Goal: Task Accomplishment & Management: Use online tool/utility

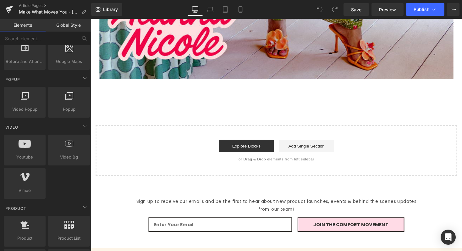
scroll to position [366, 0]
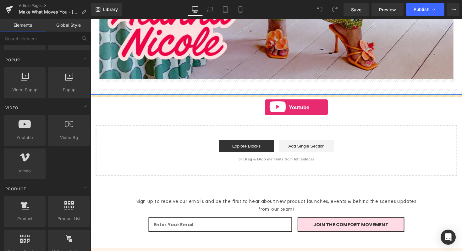
drag, startPoint x: 114, startPoint y: 153, endPoint x: 270, endPoint y: 110, distance: 161.3
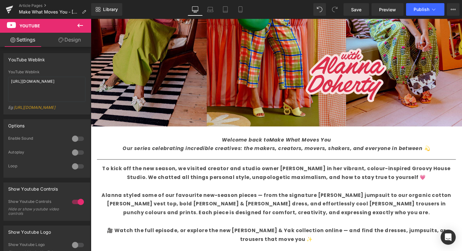
scroll to position [215, 0]
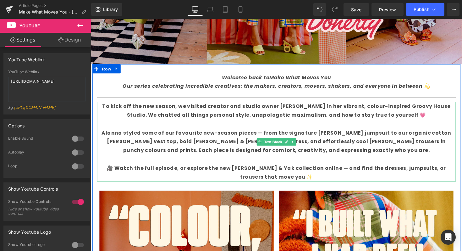
click at [170, 175] on b "🎥 Watch the full episode, or explore the new [PERSON_NAME] & Yak collection onl…" at bounding box center [282, 176] width 348 height 16
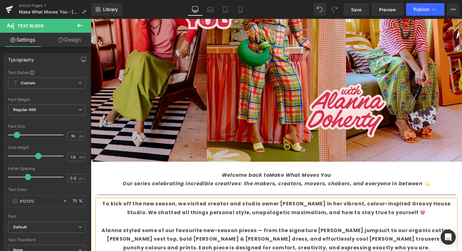
scroll to position [198, 0]
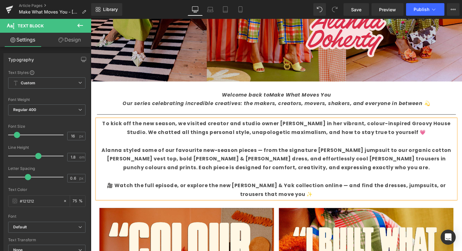
click at [170, 192] on b "🎥 Watch the full episode, or explore the new [PERSON_NAME] & Yak collection onl…" at bounding box center [282, 194] width 348 height 16
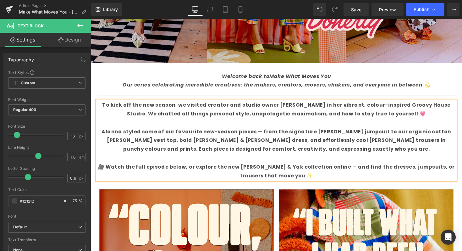
scroll to position [222, 0]
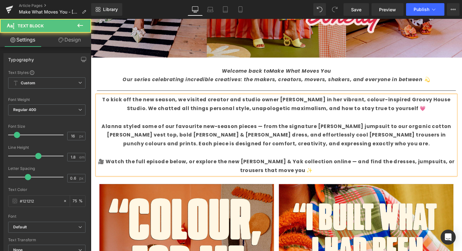
click at [354, 146] on p "Alanna styled some of our favourite new-season pieces — from the signature [PER…" at bounding box center [281, 138] width 368 height 27
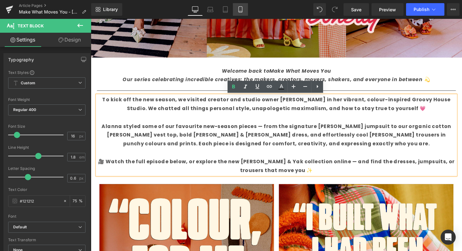
click at [242, 11] on icon at bounding box center [240, 9] width 6 height 6
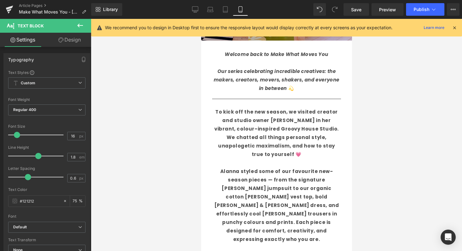
scroll to position [122, 0]
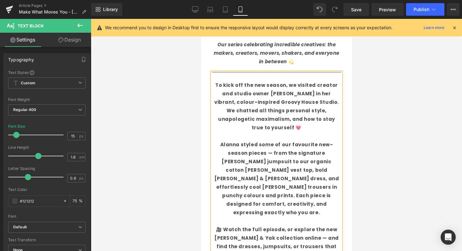
scroll to position [129, 0]
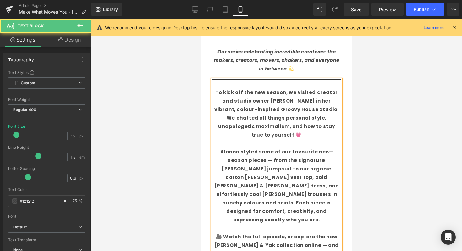
click at [277, 233] on b "🎥 Watch the full episode, or explore the new [PERSON_NAME] & Yak collection onl…" at bounding box center [276, 249] width 125 height 32
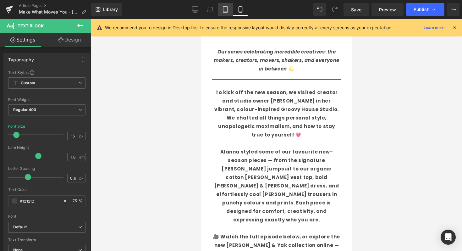
click at [230, 7] on link "Tablet" at bounding box center [225, 9] width 15 height 13
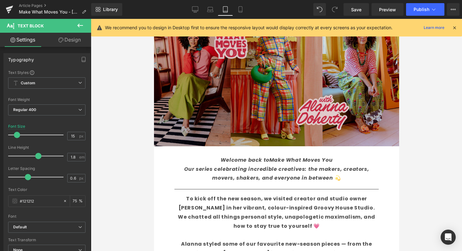
scroll to position [226, 0]
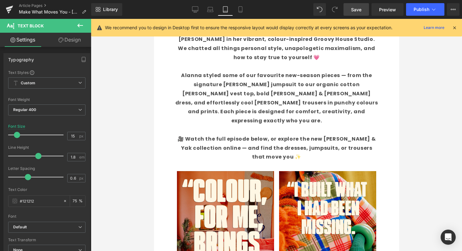
click at [353, 7] on span "Save" at bounding box center [356, 9] width 10 height 7
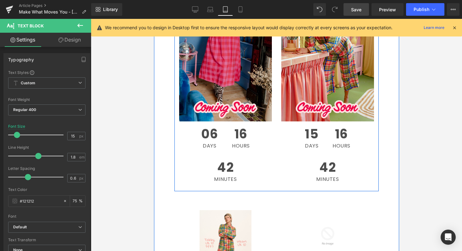
scroll to position [742, 0]
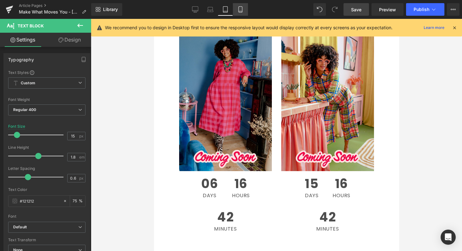
click at [241, 7] on icon at bounding box center [240, 9] width 6 height 6
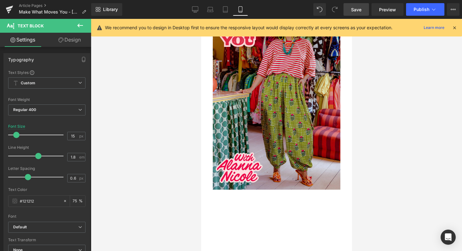
scroll to position [1453, 0]
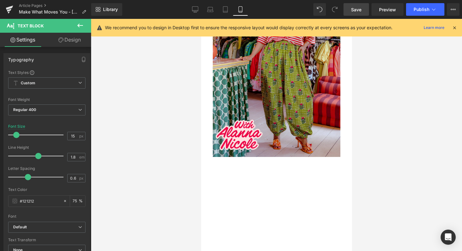
click at [200, 114] on div at bounding box center [276, 135] width 371 height 232
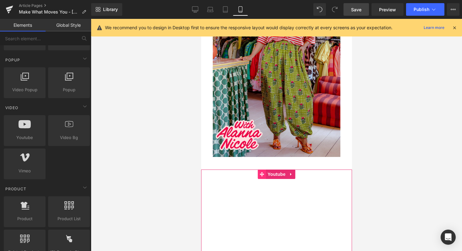
click at [261, 172] on icon at bounding box center [261, 174] width 4 height 5
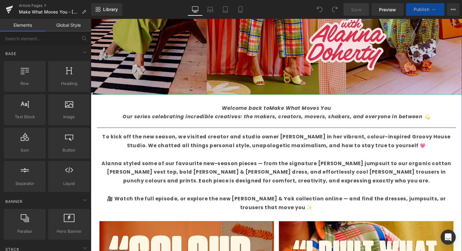
scroll to position [236, 0]
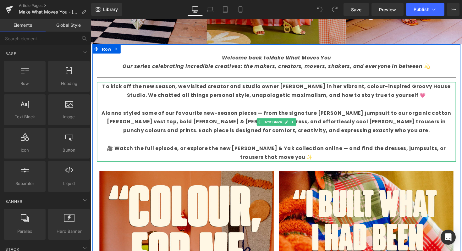
click at [171, 154] on b "🎥 Watch the full episode, or explore the new [PERSON_NAME] & Yak collection onl…" at bounding box center [282, 156] width 348 height 16
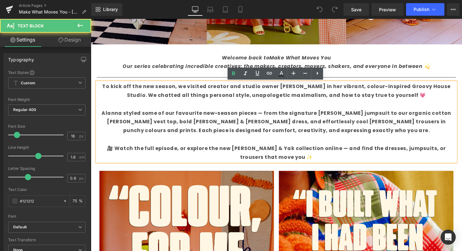
click at [170, 151] on b "🎥 Watch the full episode, or explore the new [PERSON_NAME] & Yak collection onl…" at bounding box center [282, 156] width 348 height 16
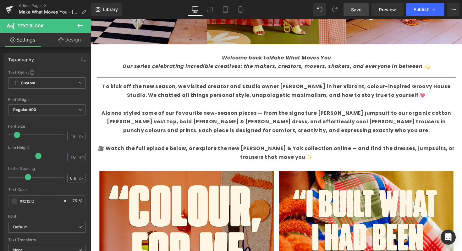
click at [362, 10] on span "Save" at bounding box center [356, 9] width 10 height 7
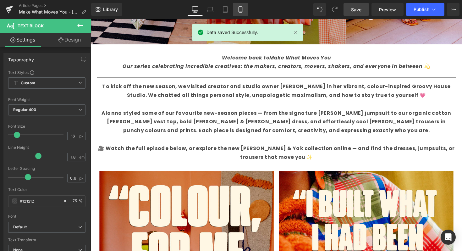
click at [240, 9] on icon at bounding box center [240, 9] width 6 height 6
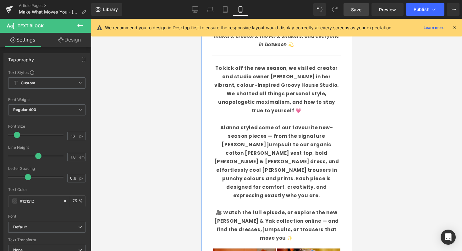
scroll to position [160, 0]
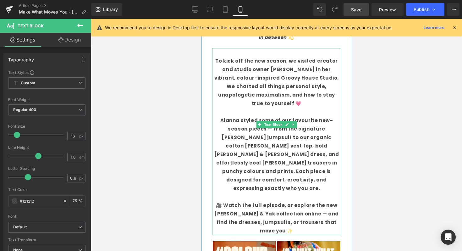
click at [238, 202] on b "🎥 Watch the full episode, or explore the new [PERSON_NAME] & Yak collection onl…" at bounding box center [276, 218] width 125 height 32
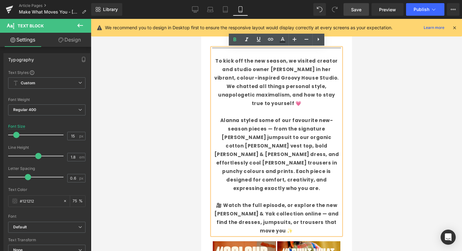
click at [276, 202] on b "🎥 Watch the full episode, or explore the new [PERSON_NAME] & Yak collection onl…" at bounding box center [276, 218] width 125 height 32
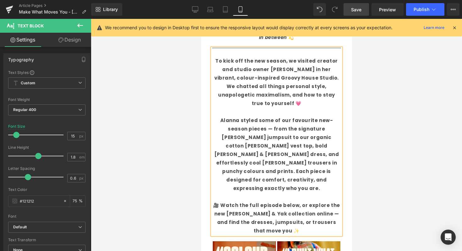
click at [355, 12] on span "Save" at bounding box center [356, 9] width 10 height 7
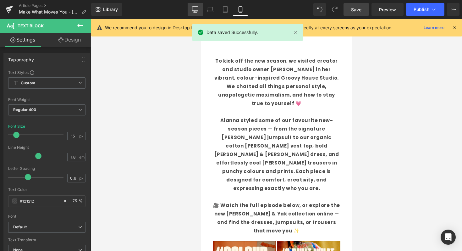
click at [190, 8] on link "Desktop" at bounding box center [195, 9] width 15 height 13
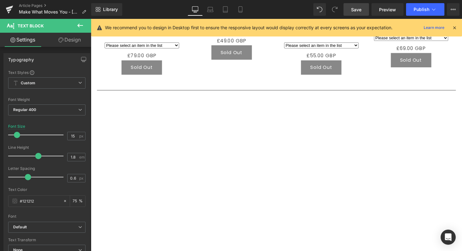
scroll to position [897, 0]
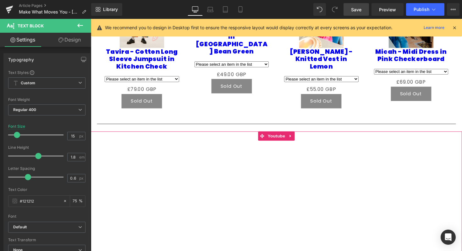
click at [444, 174] on div "Youtube" at bounding box center [281, 202] width 381 height 137
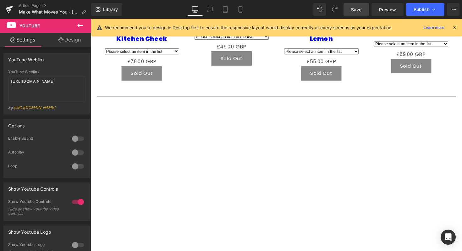
scroll to position [961, 0]
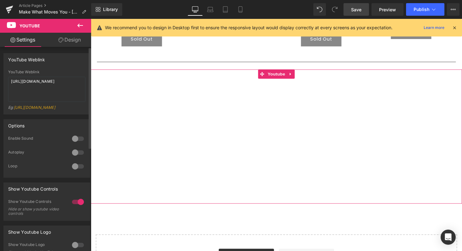
click at [70, 144] on div at bounding box center [77, 139] width 15 height 10
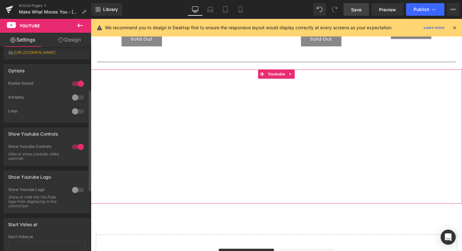
scroll to position [113, 0]
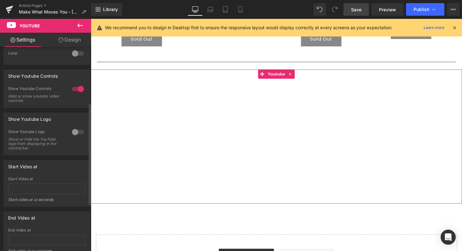
click at [76, 135] on div at bounding box center [77, 132] width 15 height 10
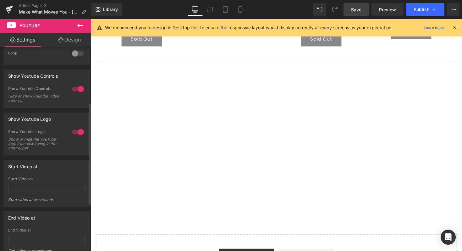
click at [76, 137] on div at bounding box center [77, 132] width 15 height 10
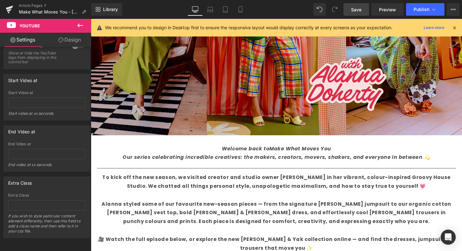
scroll to position [183, 0]
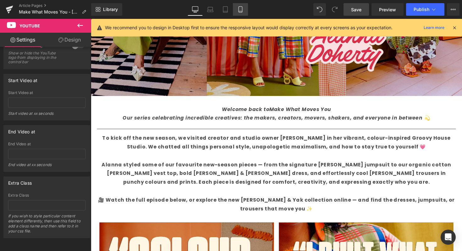
click at [239, 12] on icon at bounding box center [240, 10] width 3 height 6
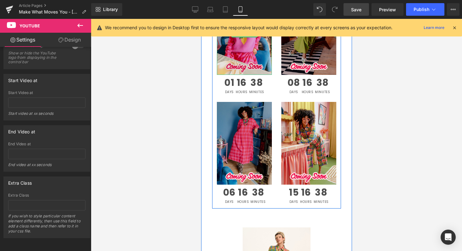
scroll to position [534, 0]
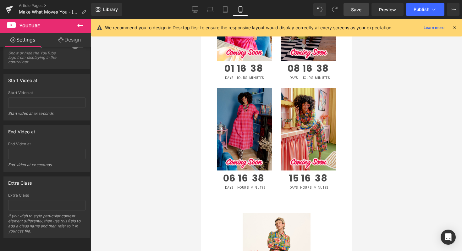
click at [76, 24] on button at bounding box center [80, 26] width 22 height 14
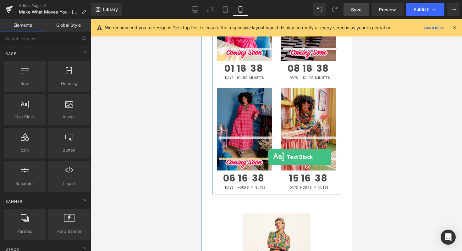
drag, startPoint x: 234, startPoint y: 135, endPoint x: 268, endPoint y: 157, distance: 41.1
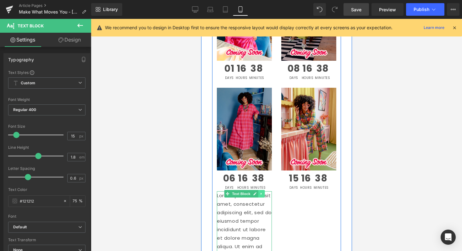
click at [261, 192] on icon at bounding box center [260, 194] width 3 height 4
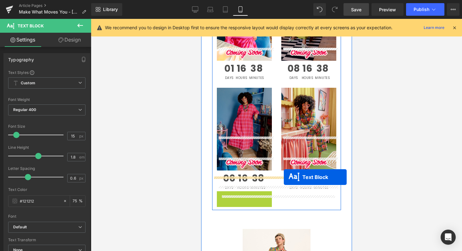
drag, startPoint x: 217, startPoint y: 161, endPoint x: 284, endPoint y: 177, distance: 68.4
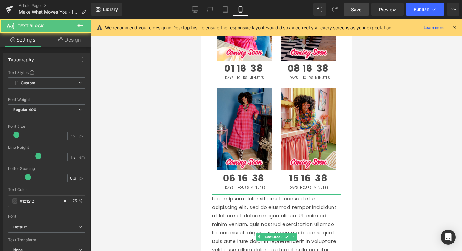
click at [338, 194] on p "Lorem ipsum dolor sit amet, consectetur adipiscing elit, sed do eiusmod tempor …" at bounding box center [276, 236] width 129 height 85
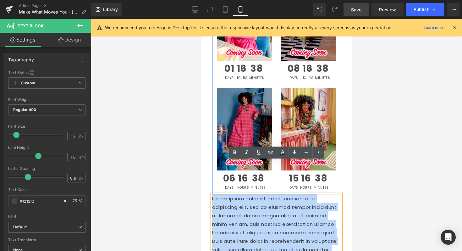
drag, startPoint x: 257, startPoint y: 240, endPoint x: 196, endPoint y: 164, distance: 97.3
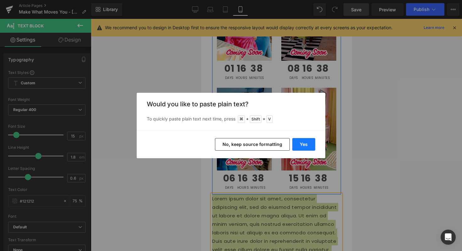
click at [309, 142] on button "Yes" at bounding box center [304, 144] width 23 height 13
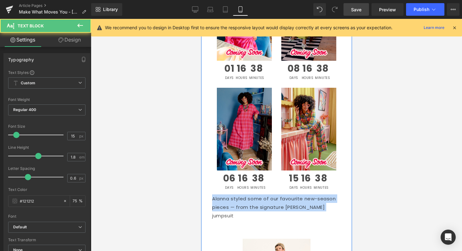
drag, startPoint x: 331, startPoint y: 174, endPoint x: 206, endPoint y: 163, distance: 125.6
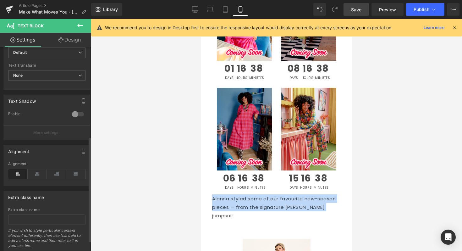
scroll to position [174, 0]
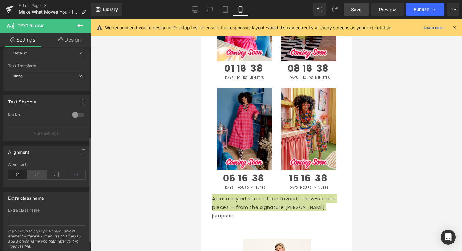
click at [40, 171] on icon at bounding box center [38, 174] width 20 height 9
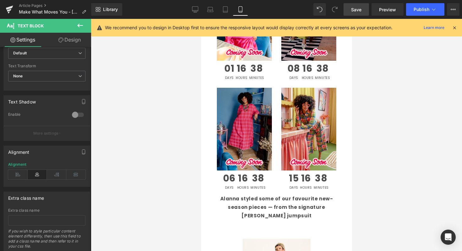
click at [383, 176] on div at bounding box center [276, 135] width 371 height 232
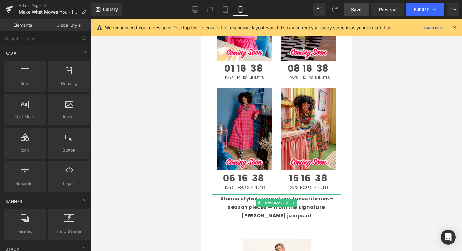
click at [337, 194] on p "Alanna styled some of our favourite new-season pieces — from the signature [PER…" at bounding box center [276, 206] width 129 height 25
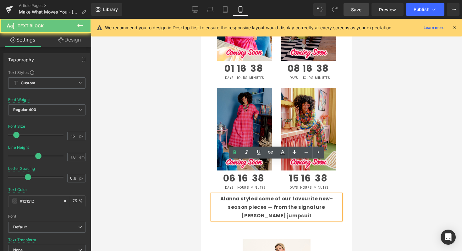
click at [313, 195] on strong "Alanna styled some of our favourite new-season pieces — from the signature [PER…" at bounding box center [276, 207] width 113 height 24
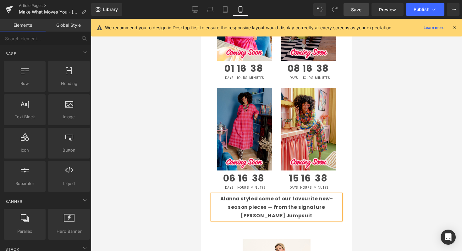
click at [364, 176] on div at bounding box center [276, 135] width 371 height 232
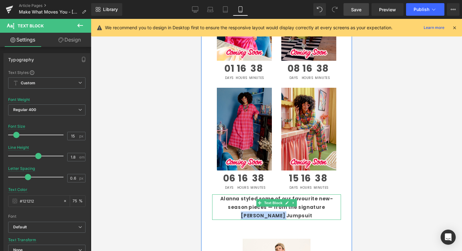
drag, startPoint x: 292, startPoint y: 175, endPoint x: 335, endPoint y: 175, distance: 43.4
click at [335, 194] on p "Alanna styled some of our favourite new-season pieces — from the signature [PER…" at bounding box center [276, 206] width 129 height 25
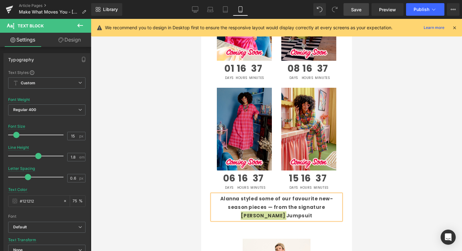
click at [81, 29] on button at bounding box center [80, 26] width 22 height 14
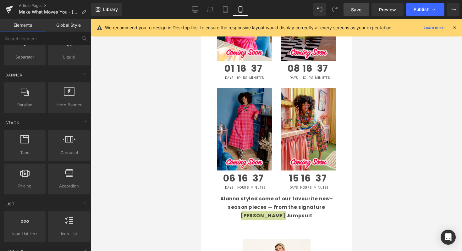
scroll to position [131, 0]
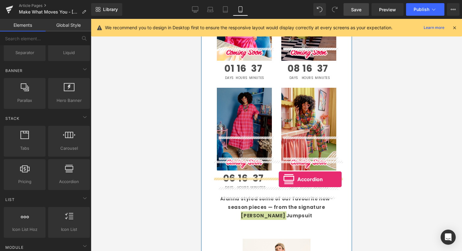
drag, startPoint x: 265, startPoint y: 195, endPoint x: 279, endPoint y: 179, distance: 21.4
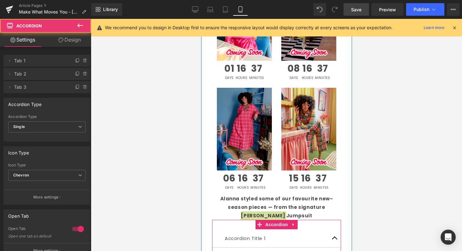
scroll to position [576, 0]
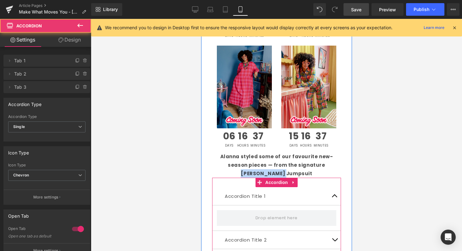
click at [335, 198] on span "button" at bounding box center [335, 198] width 0 height 0
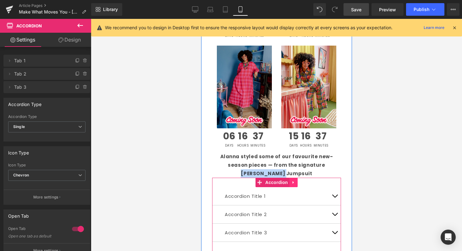
click at [296, 178] on link at bounding box center [293, 182] width 8 height 9
click at [297, 180] on icon at bounding box center [297, 182] width 4 height 4
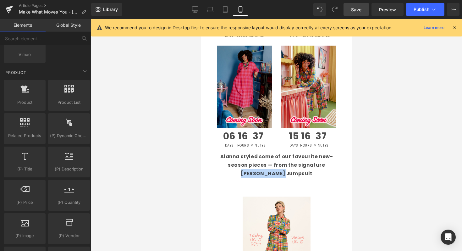
scroll to position [481, 0]
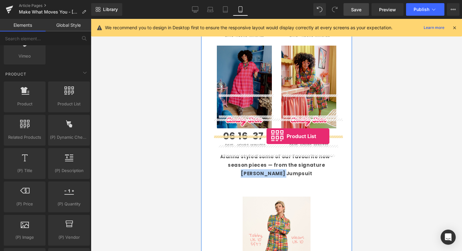
drag, startPoint x: 264, startPoint y: 118, endPoint x: 266, endPoint y: 136, distance: 18.4
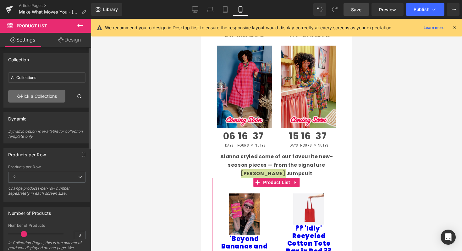
click at [30, 92] on link "Pick a Collections" at bounding box center [36, 96] width 57 height 13
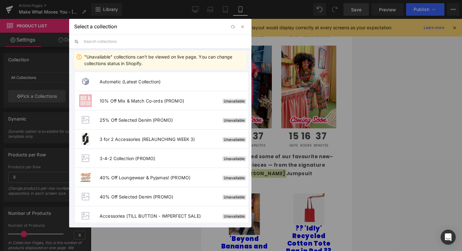
click at [126, 42] on input "text" at bounding box center [165, 42] width 163 height 14
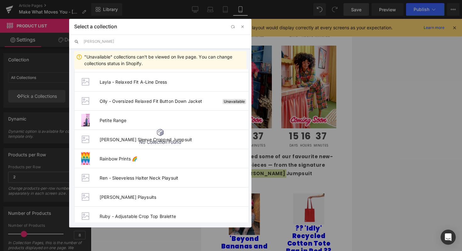
scroll to position [31, 0]
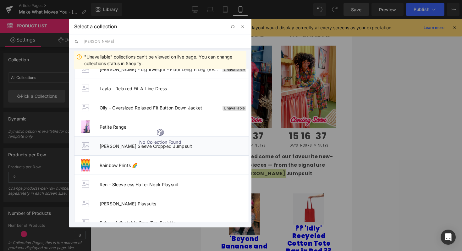
type input "[PERSON_NAME]"
click at [189, 147] on span "[PERSON_NAME] Sleeve Cropped Jumpsuit" at bounding box center [174, 145] width 149 height 5
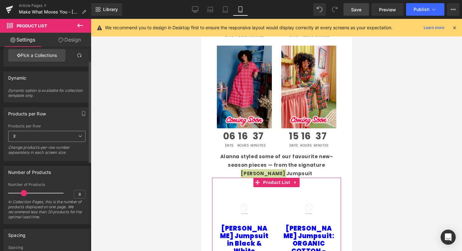
scroll to position [59, 0]
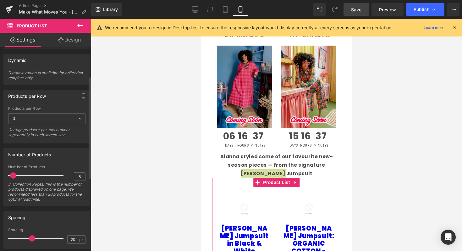
drag, startPoint x: 24, startPoint y: 177, endPoint x: 14, endPoint y: 176, distance: 9.1
click at [14, 176] on span at bounding box center [13, 175] width 6 height 6
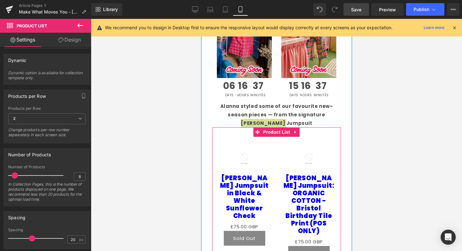
scroll to position [724, 0]
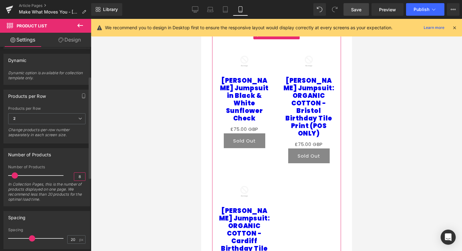
click at [81, 176] on input "8" at bounding box center [79, 177] width 11 height 8
type input "3"
type input "2"
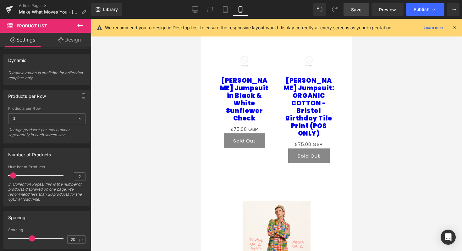
click at [151, 159] on div at bounding box center [276, 135] width 371 height 232
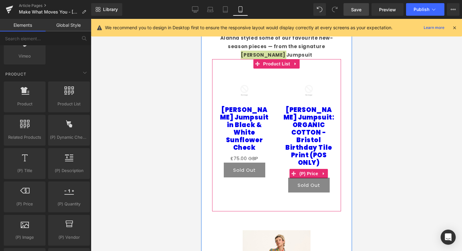
scroll to position [589, 0]
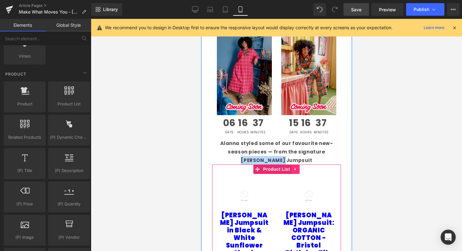
click at [296, 167] on icon at bounding box center [295, 169] width 4 height 5
click at [298, 167] on icon at bounding box center [300, 169] width 4 height 5
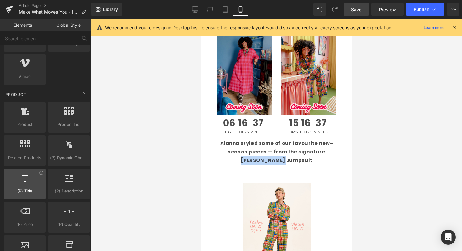
scroll to position [461, 0]
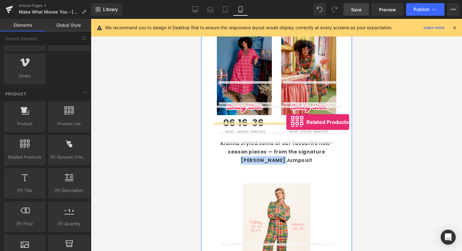
drag, startPoint x: 227, startPoint y: 170, endPoint x: 286, endPoint y: 123, distance: 75.8
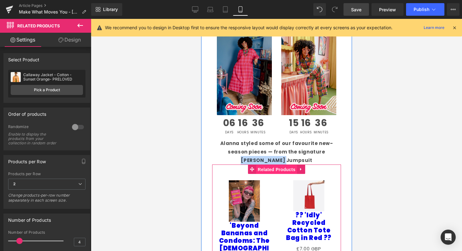
click at [286, 165] on span "Related Products" at bounding box center [276, 169] width 41 height 9
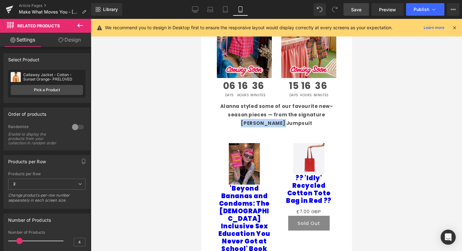
scroll to position [596, 0]
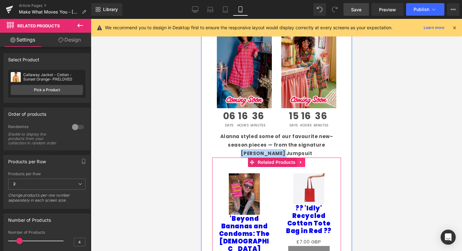
click at [303, 160] on icon at bounding box center [301, 162] width 4 height 5
click at [306, 160] on icon at bounding box center [305, 162] width 4 height 4
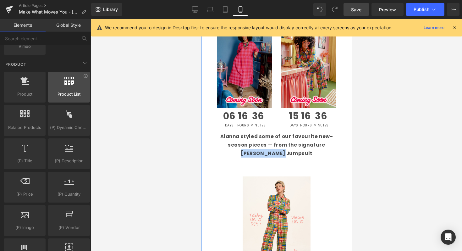
scroll to position [490, 0]
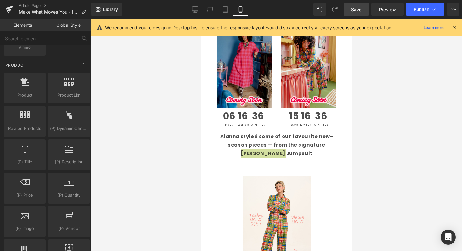
click at [141, 133] on div at bounding box center [276, 135] width 371 height 232
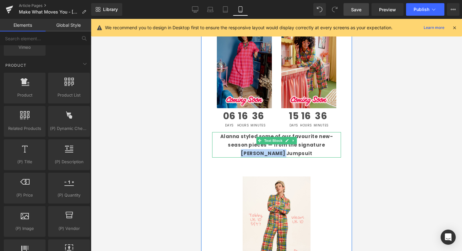
click at [337, 132] on p "Alanna styled some of our favourite new-season pieces — from the signature [PER…" at bounding box center [276, 144] width 129 height 25
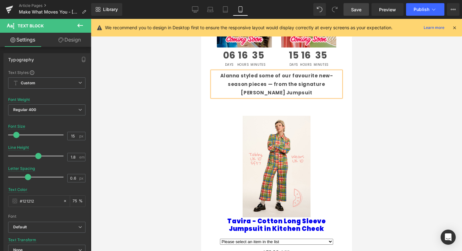
scroll to position [658, 0]
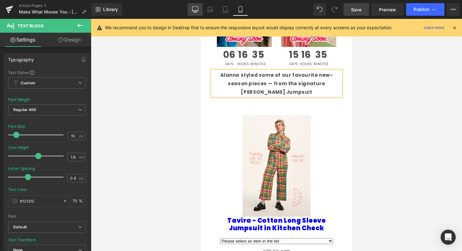
click at [192, 10] on link "Desktop" at bounding box center [195, 9] width 15 height 13
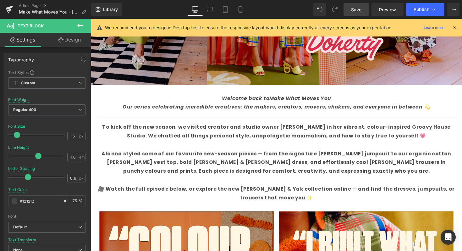
scroll to position [0, 0]
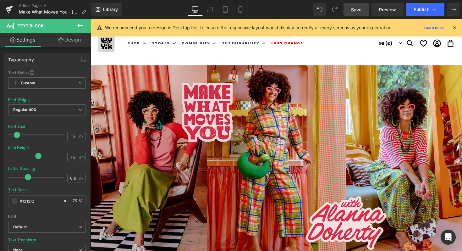
click at [349, 7] on link "Save" at bounding box center [356, 9] width 25 height 13
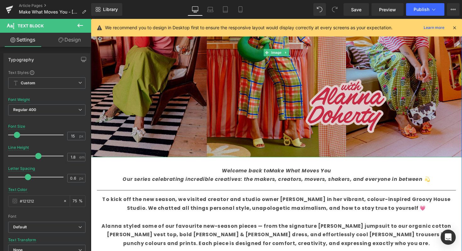
scroll to position [254, 0]
